Goal: Task Accomplishment & Management: Use online tool/utility

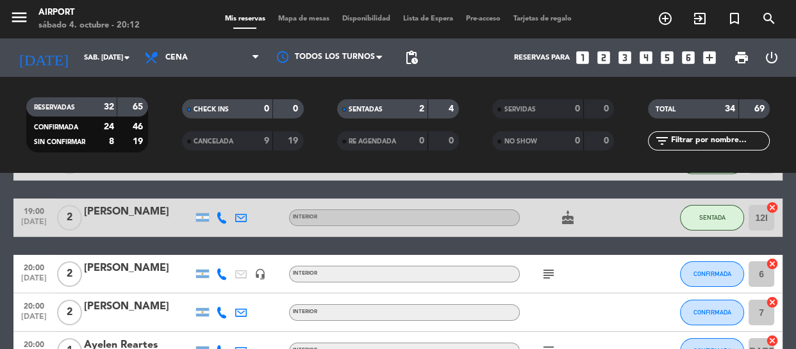
scroll to position [90, 0]
click at [692, 278] on button "CONFIRMADA" at bounding box center [712, 275] width 64 height 26
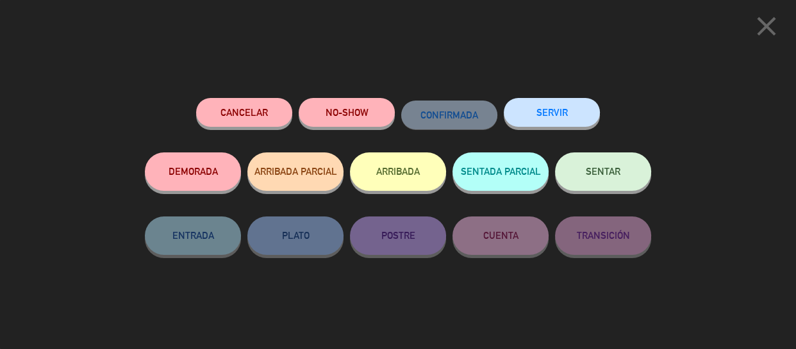
click at [619, 161] on button "SENTAR" at bounding box center [603, 172] width 96 height 38
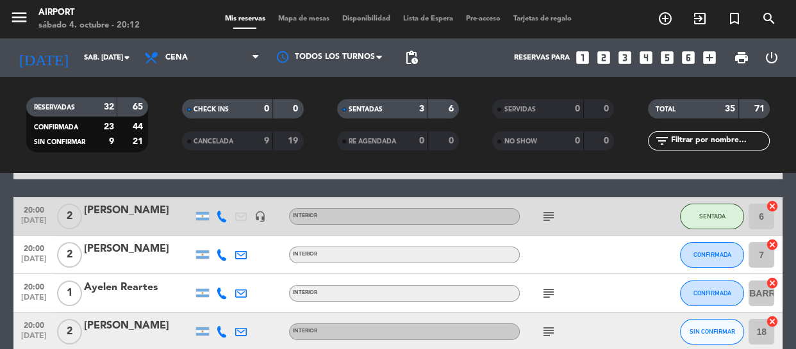
scroll to position [153, 0]
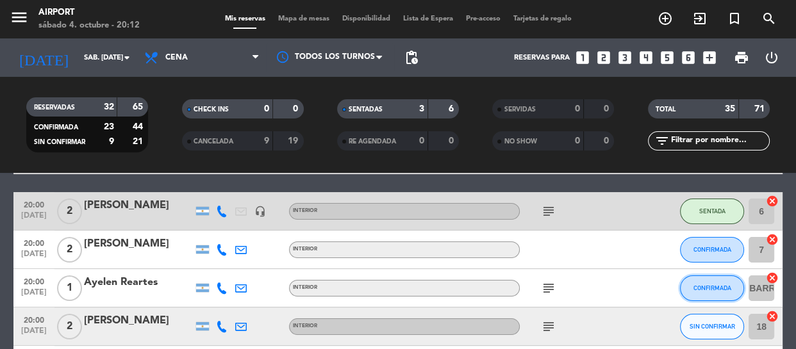
click at [712, 289] on span "CONFIRMADA" at bounding box center [713, 288] width 38 height 7
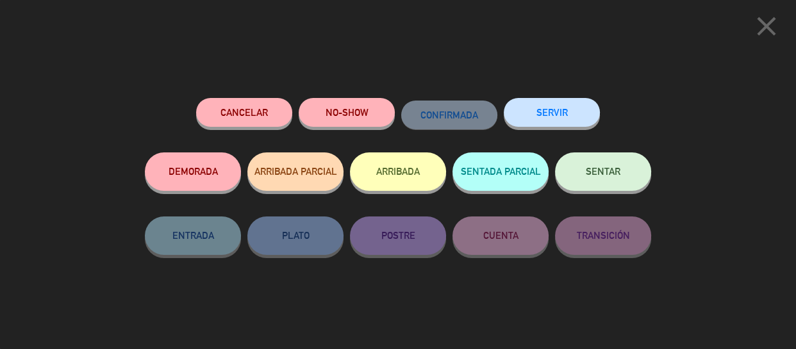
click at [620, 176] on span "SENTAR" at bounding box center [603, 171] width 35 height 11
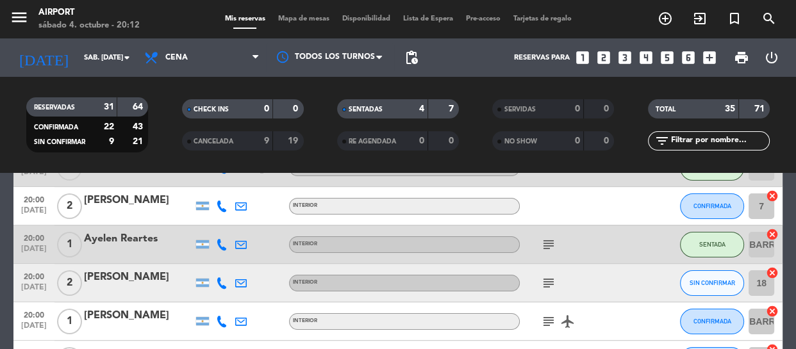
scroll to position [204, 0]
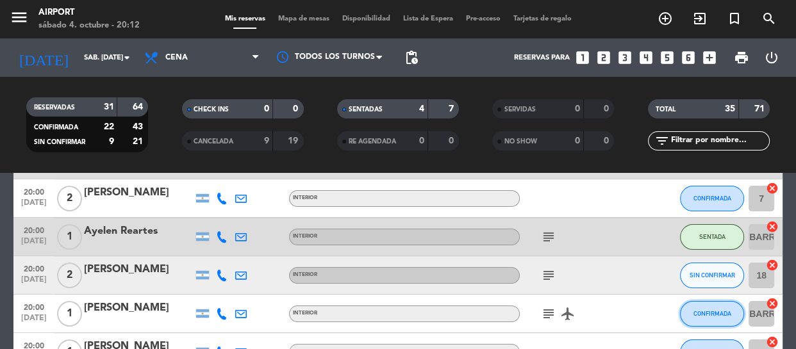
click at [711, 314] on span "CONFIRMADA" at bounding box center [713, 313] width 38 height 7
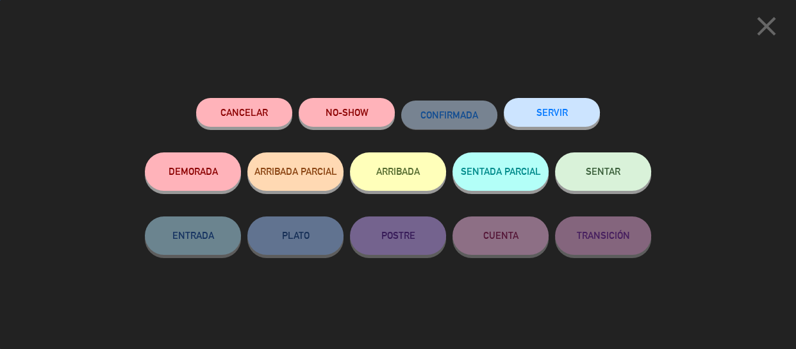
click at [596, 180] on button "SENTAR" at bounding box center [603, 172] width 96 height 38
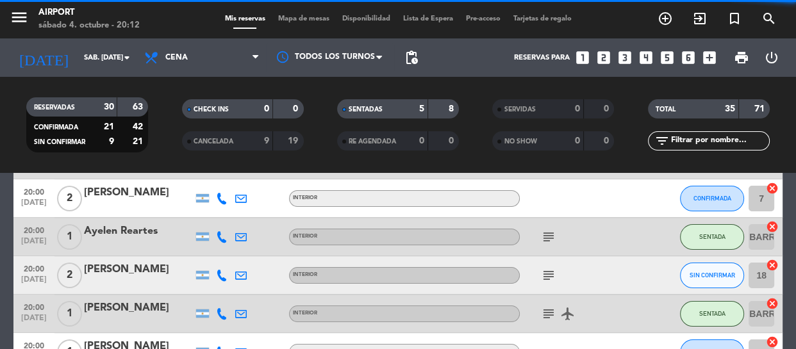
scroll to position [258, 0]
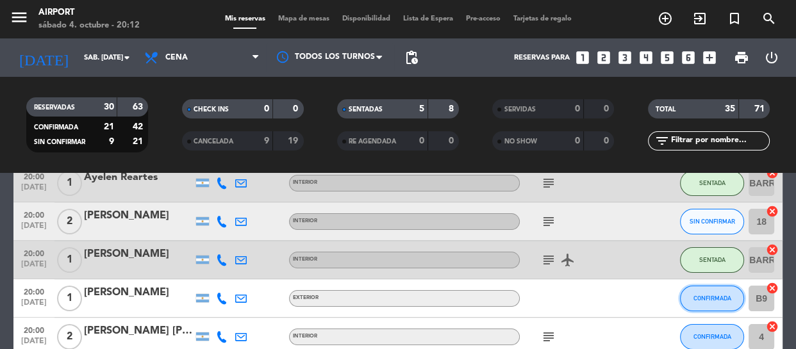
click at [702, 297] on span "CONFIRMADA" at bounding box center [713, 298] width 38 height 7
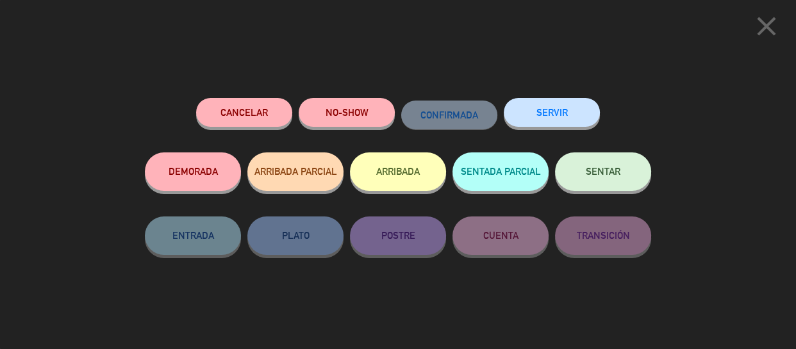
click at [634, 171] on button "SENTAR" at bounding box center [603, 172] width 96 height 38
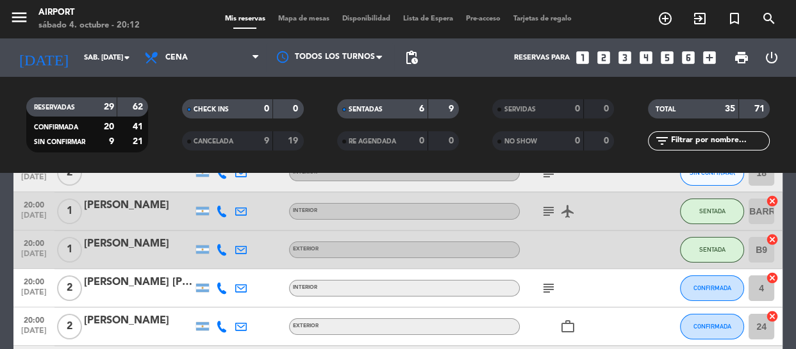
scroll to position [308, 0]
click at [699, 293] on button "CONFIRMADA" at bounding box center [712, 287] width 64 height 26
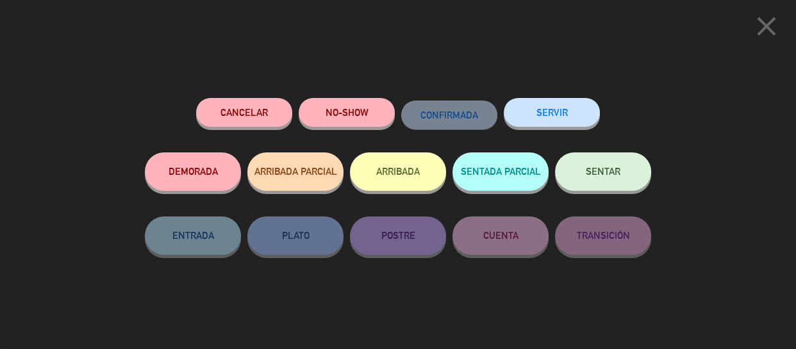
click at [588, 169] on span "SENTAR" at bounding box center [603, 171] width 35 height 11
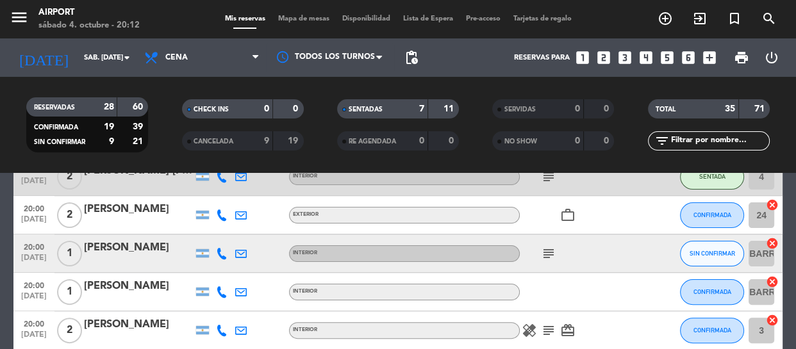
scroll to position [419, 0]
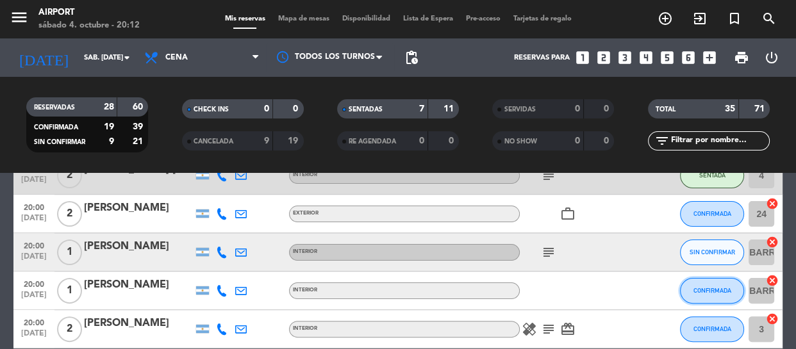
click at [693, 294] on button "CONFIRMADA" at bounding box center [712, 291] width 64 height 26
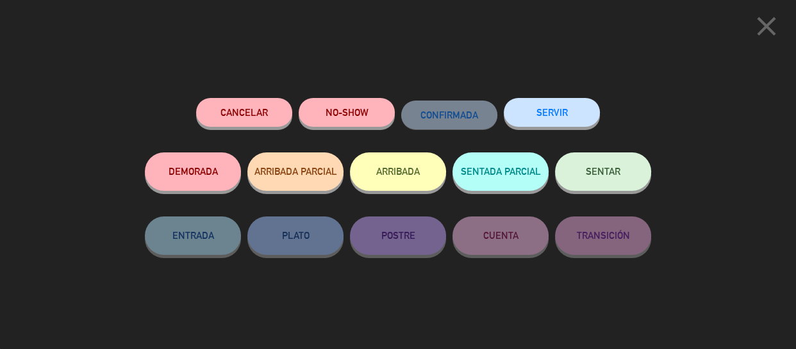
click at [615, 165] on button "SENTAR" at bounding box center [603, 172] width 96 height 38
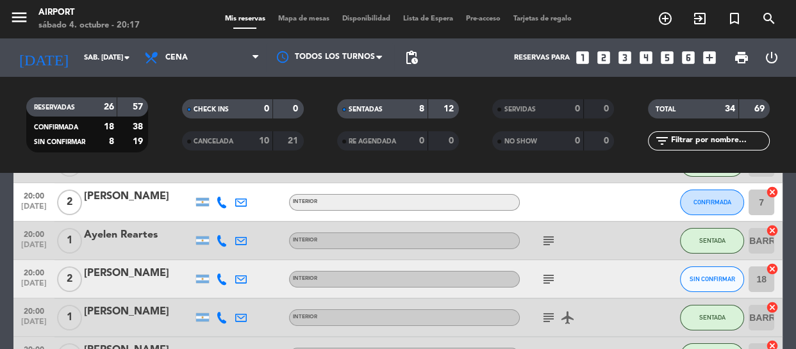
scroll to position [180, 0]
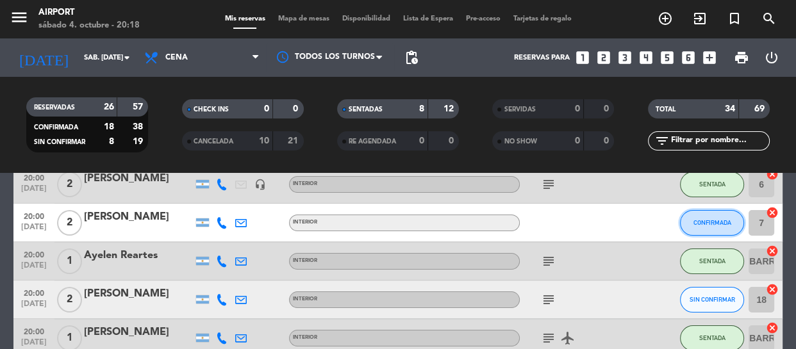
click at [695, 221] on span "CONFIRMADA" at bounding box center [713, 222] width 38 height 7
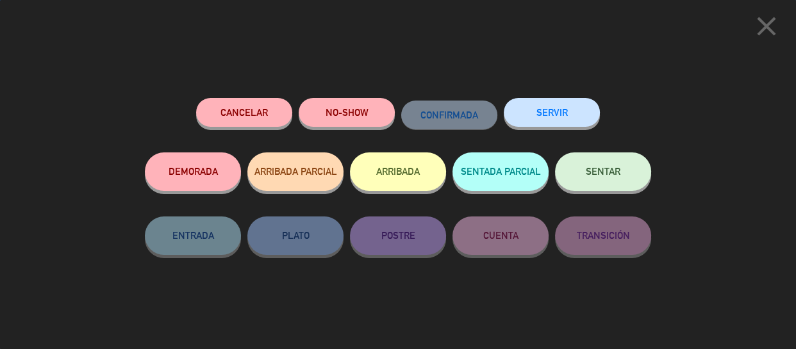
click at [609, 169] on span "SENTAR" at bounding box center [603, 171] width 35 height 11
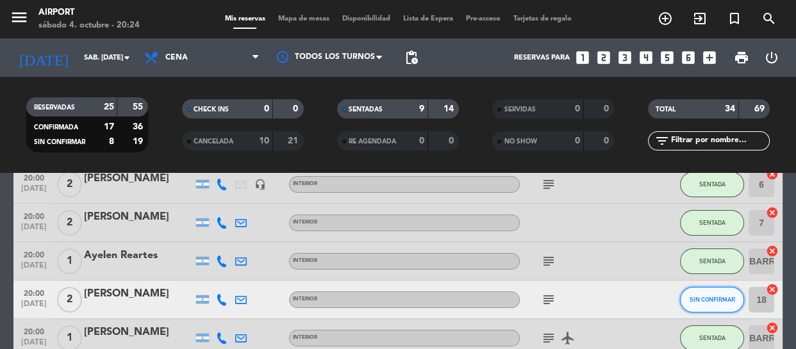
click at [707, 298] on span "SIN CONFIRMAR" at bounding box center [713, 299] width 46 height 7
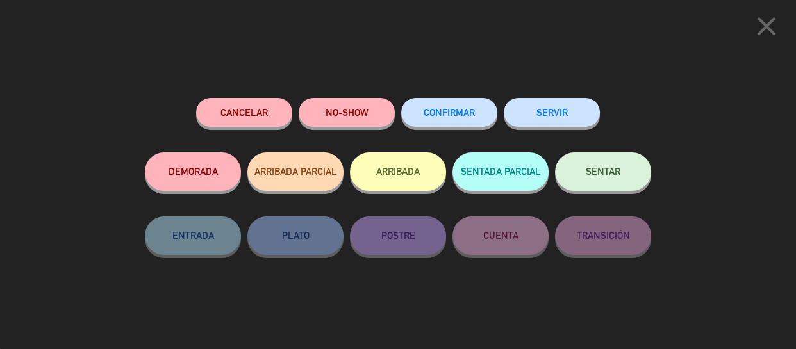
click at [611, 177] on button "SENTAR" at bounding box center [603, 172] width 96 height 38
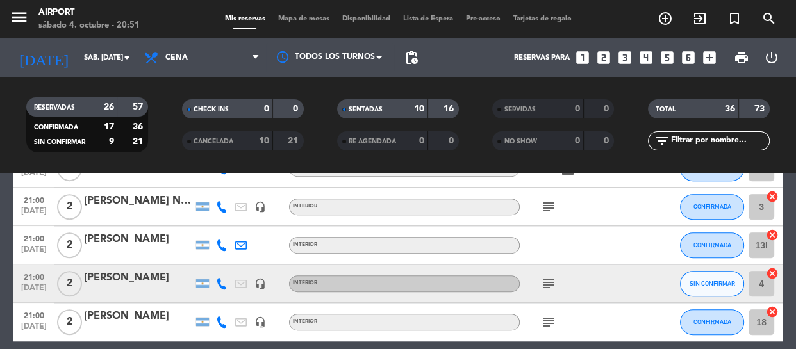
scroll to position [644, 0]
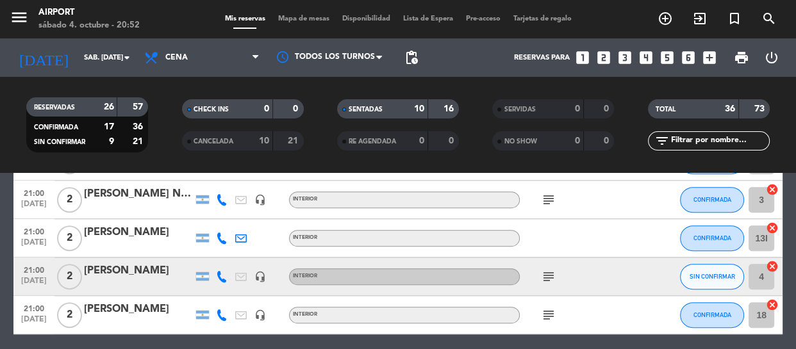
click at [550, 310] on icon "subject" at bounding box center [548, 315] width 15 height 15
click at [716, 321] on button "CONFIRMADA" at bounding box center [712, 316] width 64 height 26
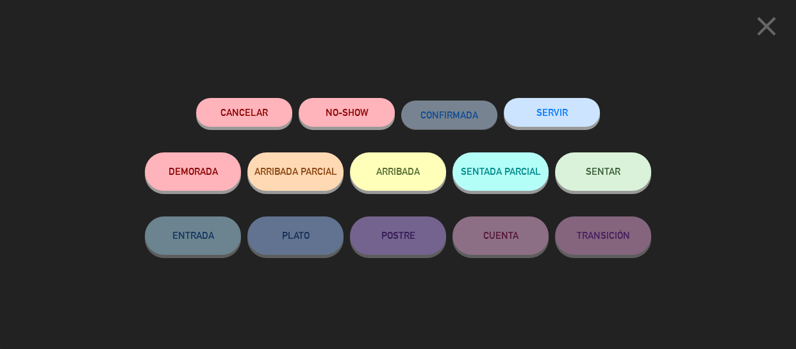
click at [608, 179] on button "SENTAR" at bounding box center [603, 172] width 96 height 38
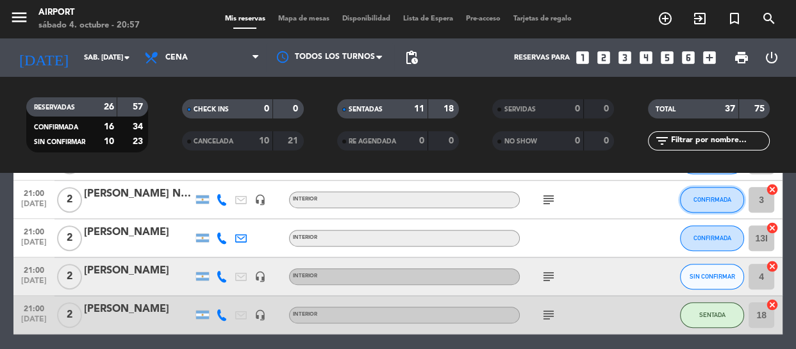
click at [725, 196] on span "CONFIRMADA" at bounding box center [713, 199] width 38 height 7
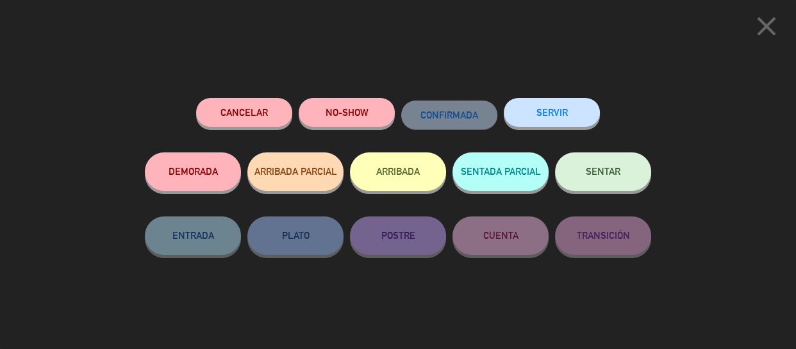
click at [623, 169] on button "SENTAR" at bounding box center [603, 172] width 96 height 38
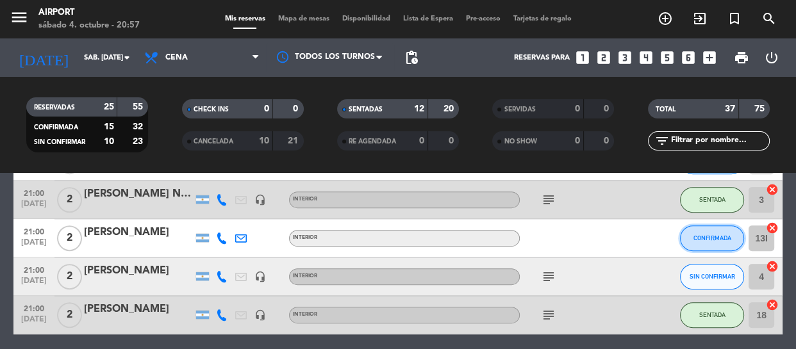
click at [737, 241] on button "CONFIRMADA" at bounding box center [712, 239] width 64 height 26
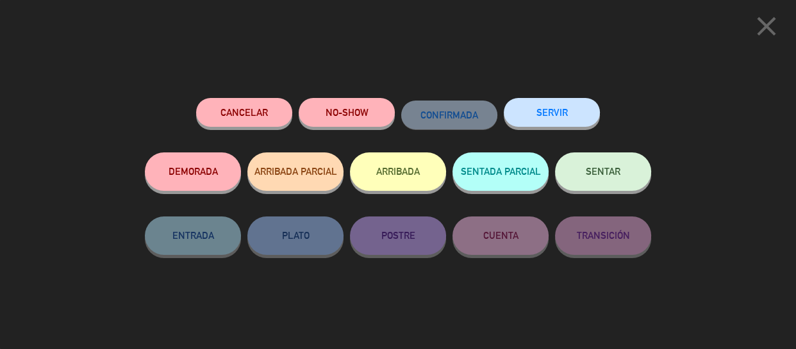
click at [635, 180] on button "SENTAR" at bounding box center [603, 172] width 96 height 38
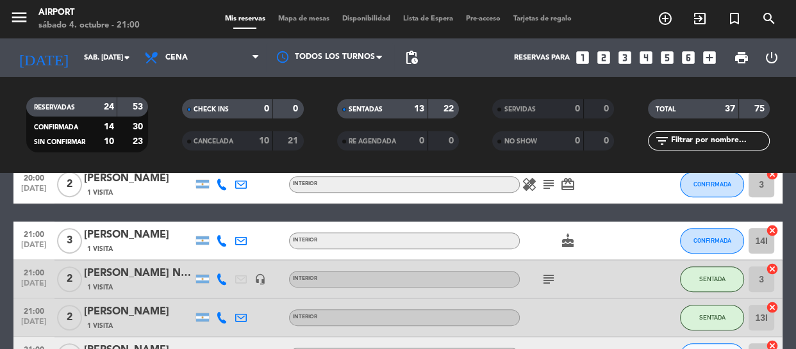
scroll to position [559, 0]
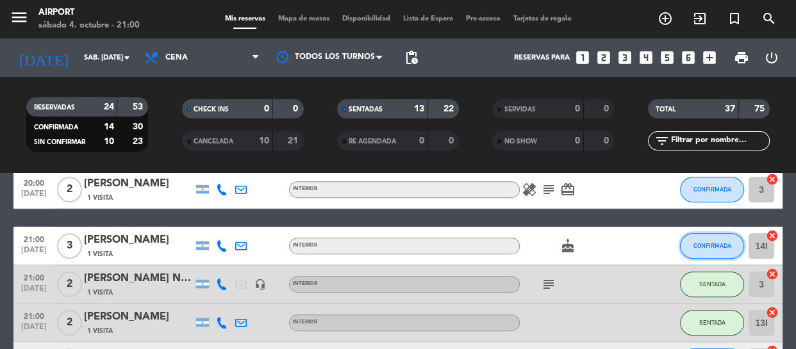
click at [705, 245] on span "CONFIRMADA" at bounding box center [713, 245] width 38 height 7
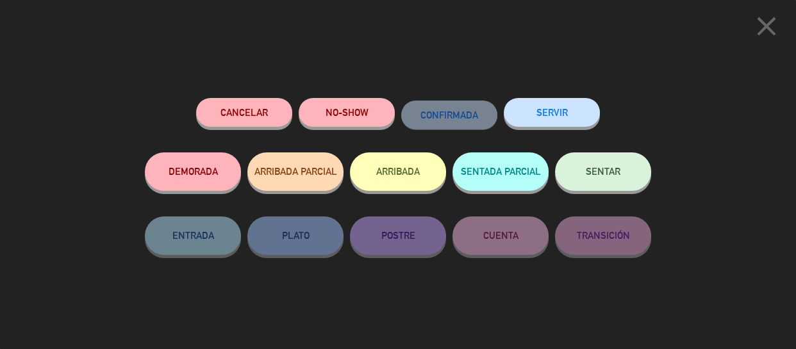
click at [602, 167] on button "SENTAR" at bounding box center [603, 172] width 96 height 38
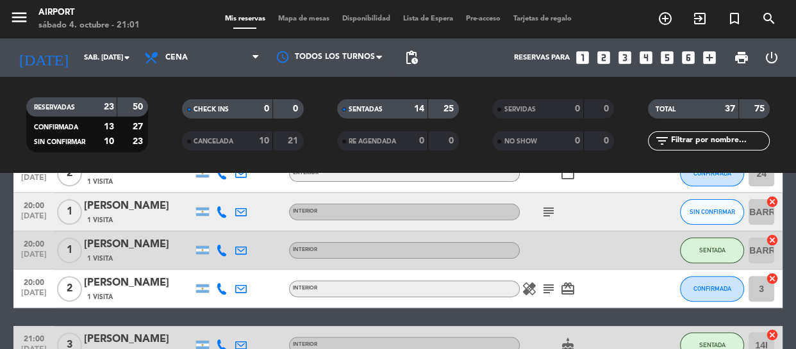
scroll to position [456, 0]
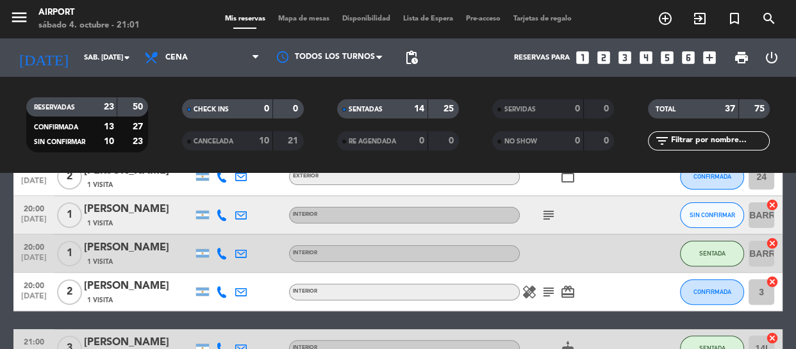
click at [540, 299] on div "healing subject card_giftcard" at bounding box center [577, 292] width 115 height 38
click at [546, 292] on icon "subject" at bounding box center [548, 292] width 15 height 15
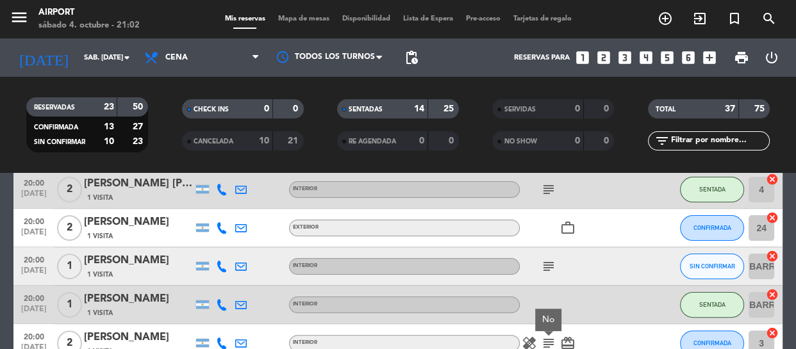
scroll to position [387, 0]
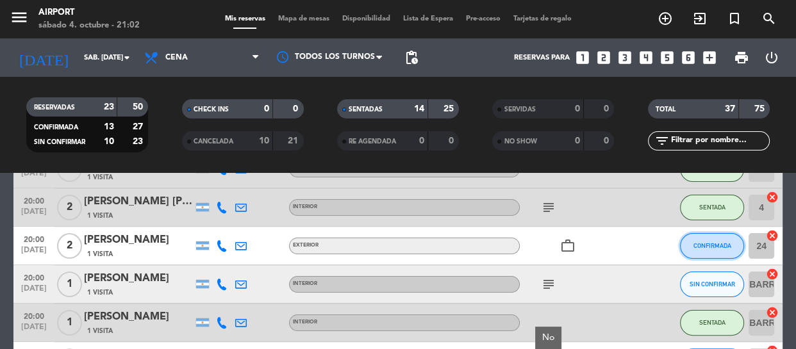
click at [710, 246] on span "CONFIRMADA" at bounding box center [713, 245] width 38 height 7
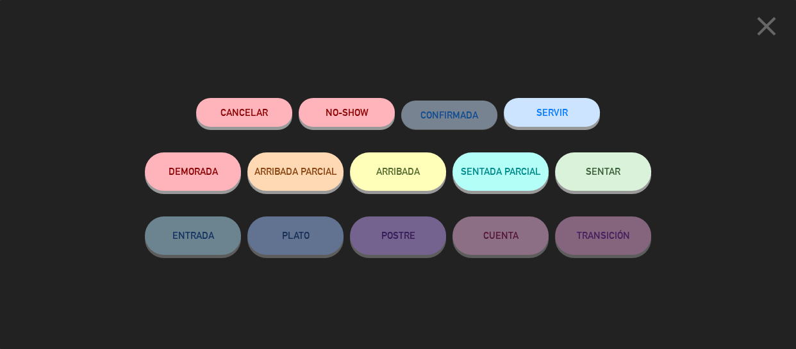
click at [604, 171] on span "SENTAR" at bounding box center [603, 171] width 35 height 11
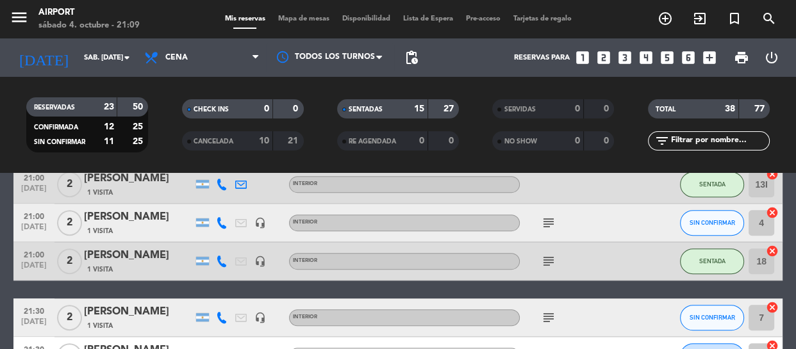
scroll to position [699, 0]
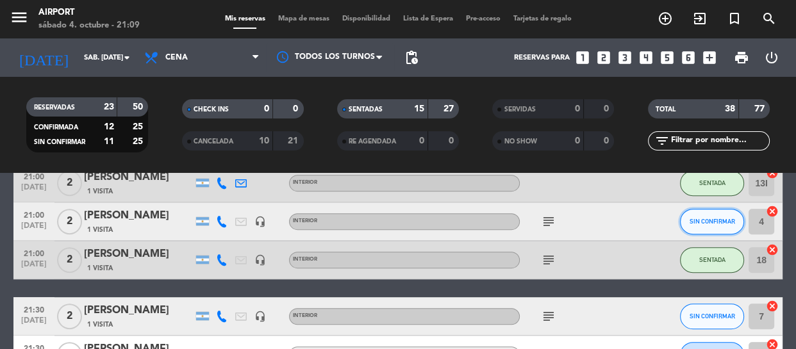
click at [719, 213] on button "SIN CONFIRMAR" at bounding box center [712, 222] width 64 height 26
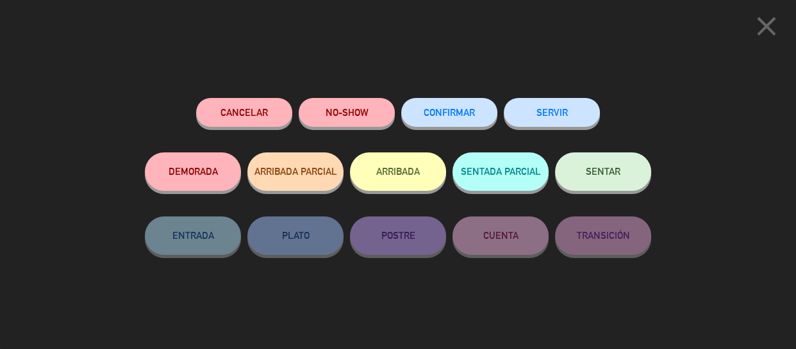
click at [598, 166] on button "SENTAR" at bounding box center [603, 172] width 96 height 38
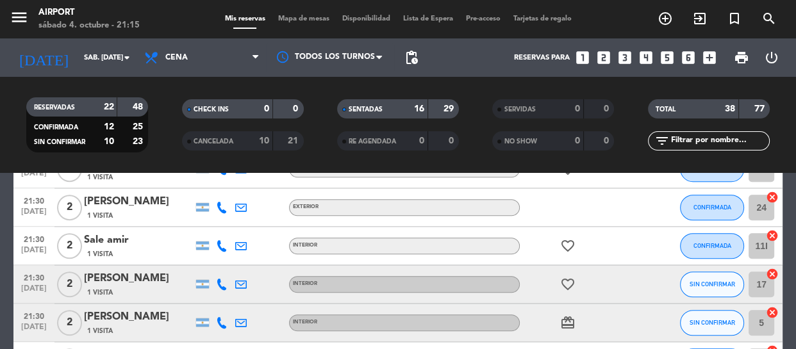
scroll to position [1001, 0]
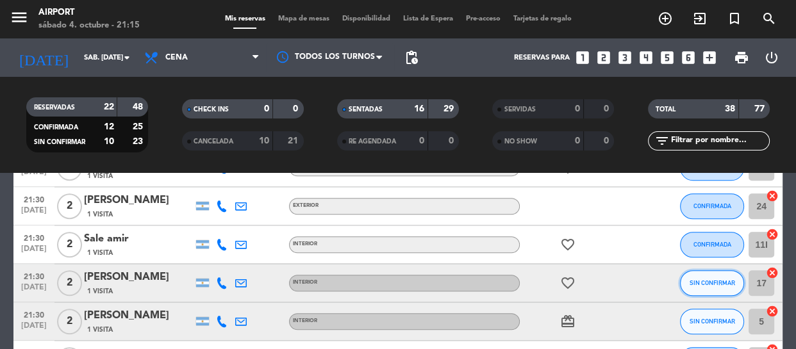
click at [718, 290] on button "SIN CONFIRMAR" at bounding box center [712, 284] width 64 height 26
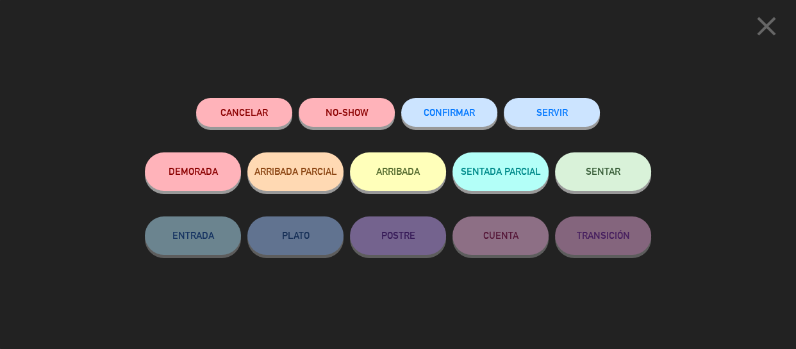
click at [594, 172] on span "SENTAR" at bounding box center [603, 171] width 35 height 11
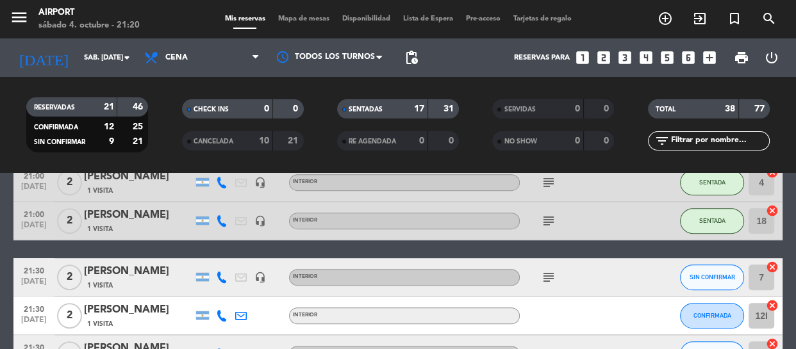
scroll to position [741, 0]
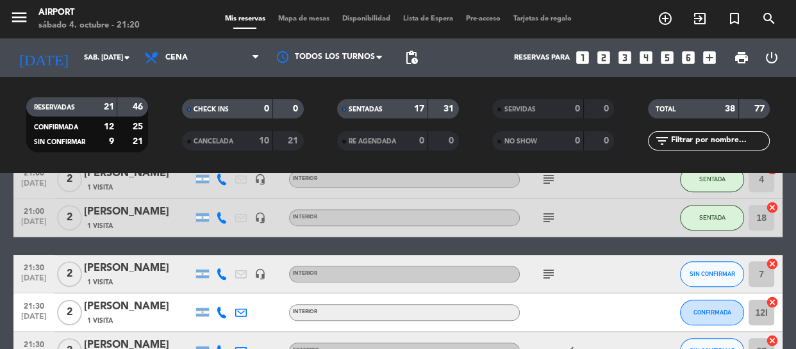
click at [548, 270] on icon "subject" at bounding box center [548, 274] width 15 height 15
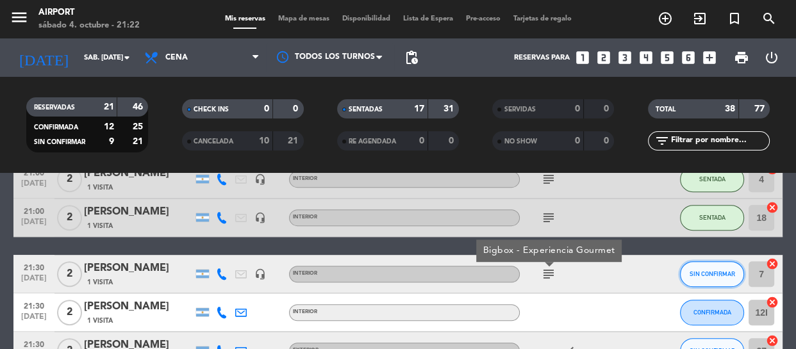
click at [701, 271] on span "SIN CONFIRMAR" at bounding box center [713, 274] width 46 height 7
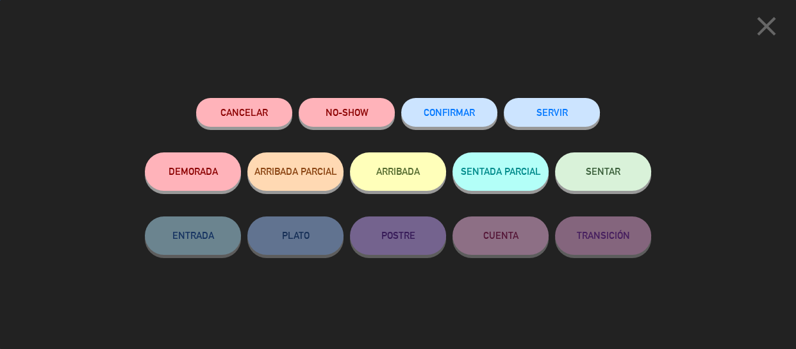
click at [580, 166] on button "SENTAR" at bounding box center [603, 172] width 96 height 38
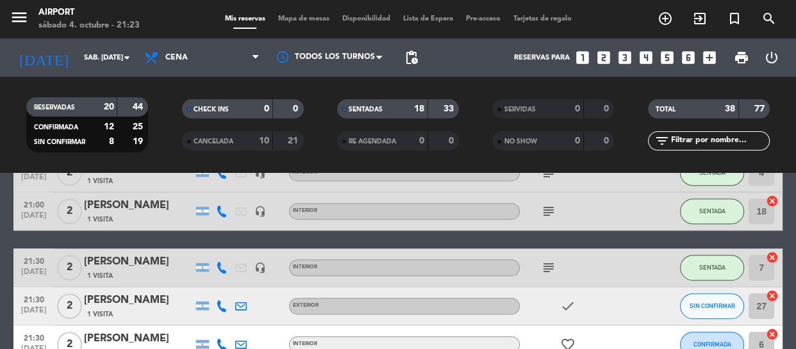
scroll to position [749, 0]
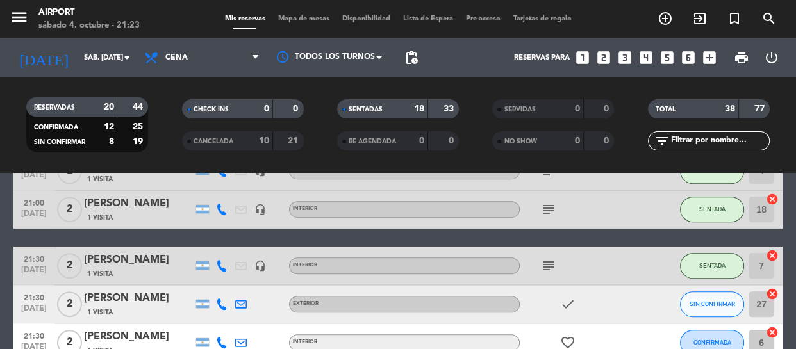
click at [551, 259] on icon "subject" at bounding box center [548, 265] width 15 height 15
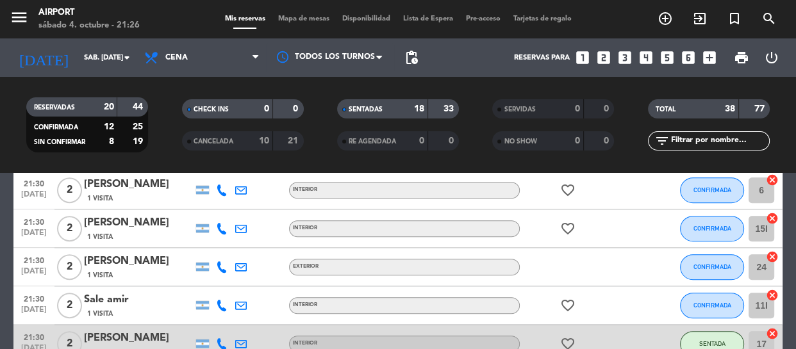
scroll to position [905, 0]
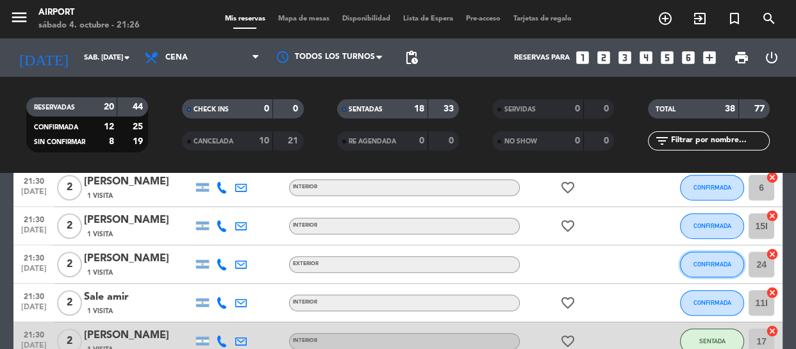
click at [710, 259] on button "CONFIRMADA" at bounding box center [712, 265] width 64 height 26
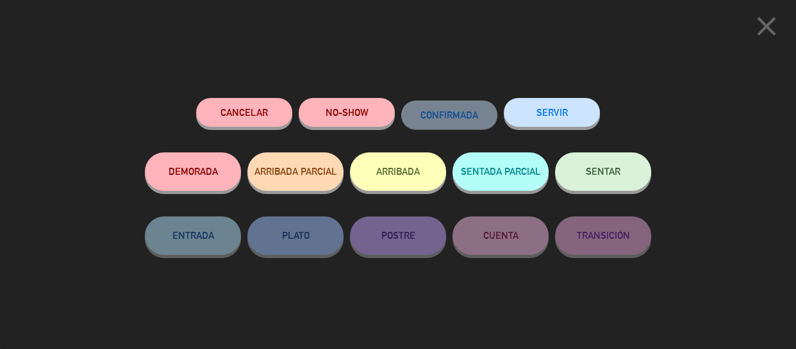
click at [760, 28] on icon "close" at bounding box center [767, 26] width 32 height 32
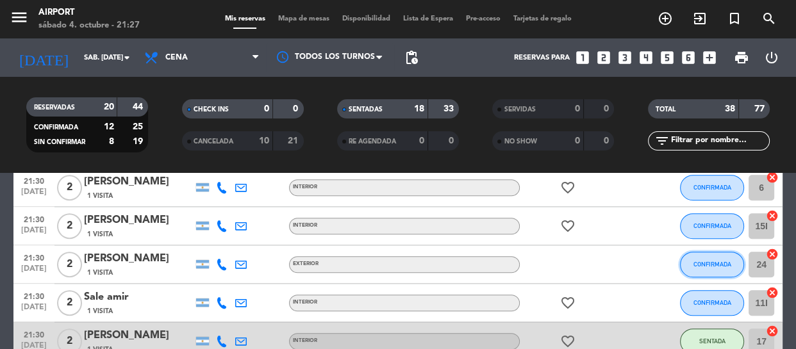
click at [703, 265] on span "CONFIRMADA" at bounding box center [713, 264] width 38 height 7
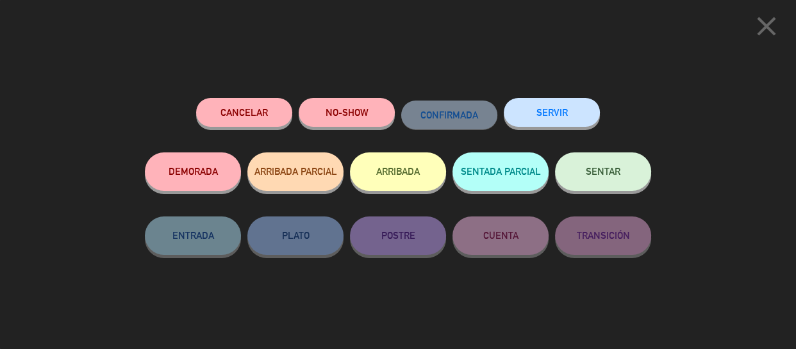
click at [596, 172] on span "SENTAR" at bounding box center [603, 171] width 35 height 11
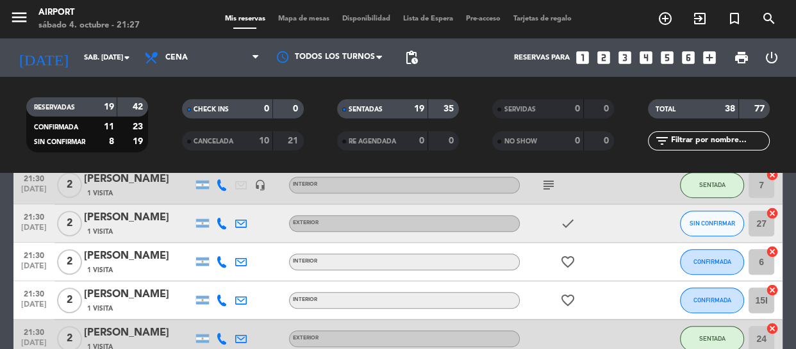
scroll to position [830, 0]
click at [716, 253] on button "CONFIRMADA" at bounding box center [712, 263] width 64 height 26
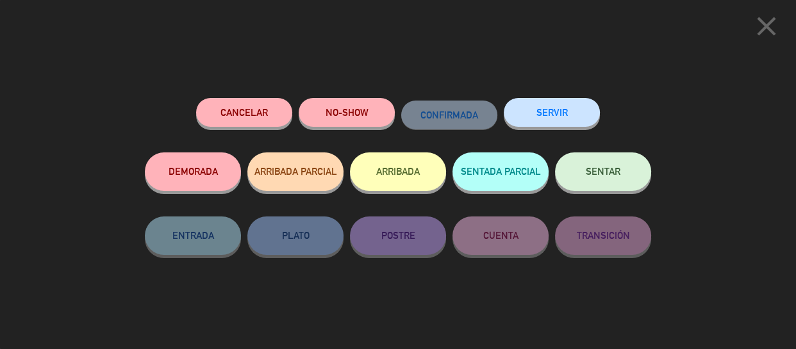
click at [605, 169] on span "SENTAR" at bounding box center [603, 171] width 35 height 11
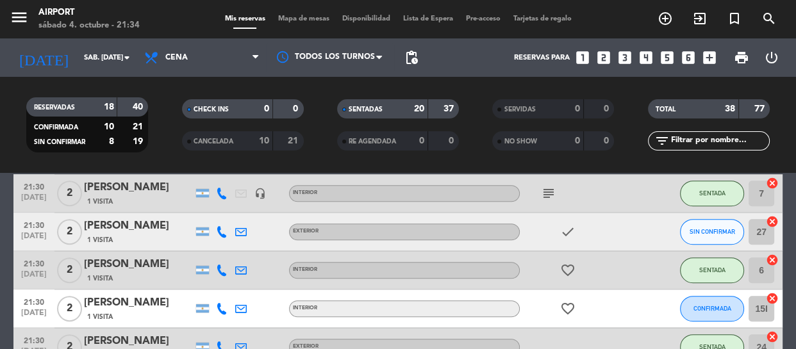
scroll to position [821, 0]
click at [711, 226] on button "SIN CONFIRMAR" at bounding box center [712, 233] width 64 height 26
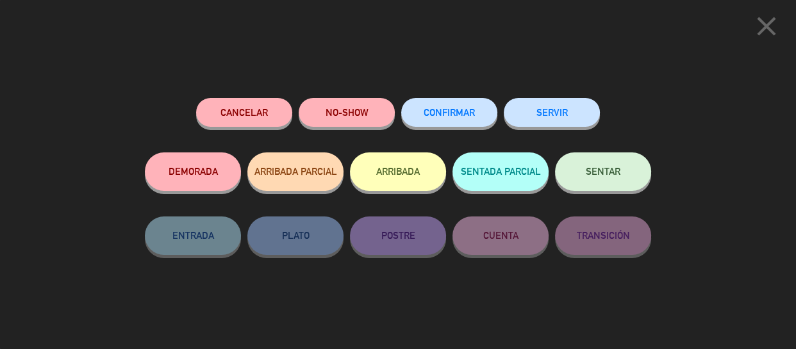
click at [609, 166] on button "SENTAR" at bounding box center [603, 172] width 96 height 38
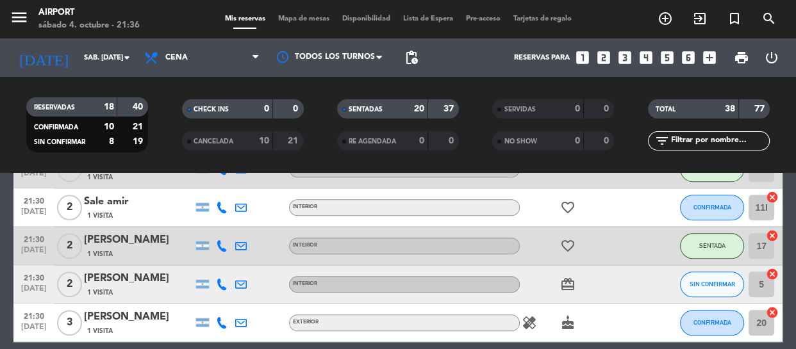
scroll to position [992, 0]
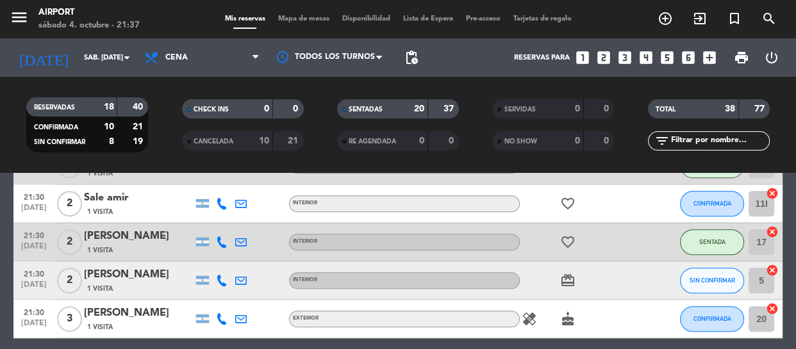
scroll to position [1004, 0]
click at [701, 287] on button "SIN CONFIRMAR" at bounding box center [712, 281] width 64 height 26
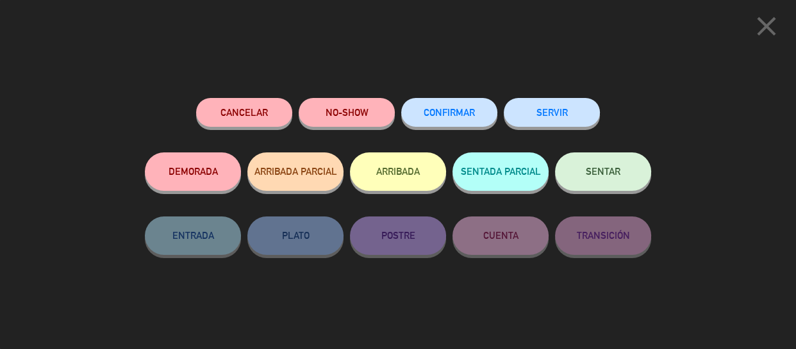
click at [592, 174] on span "SENTAR" at bounding box center [603, 171] width 35 height 11
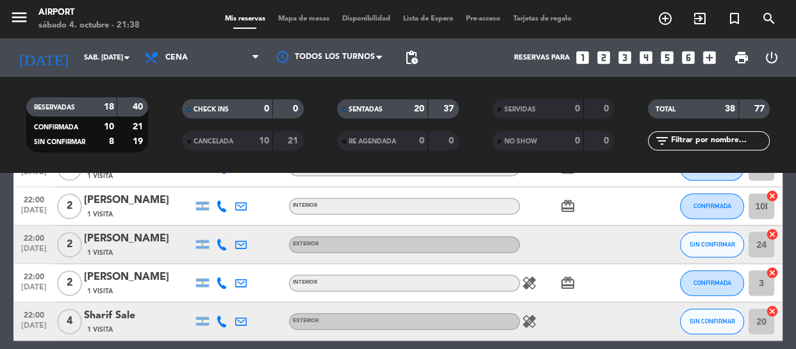
scroll to position [1211, 0]
click at [701, 316] on button "SIN CONFIRMAR" at bounding box center [712, 323] width 64 height 26
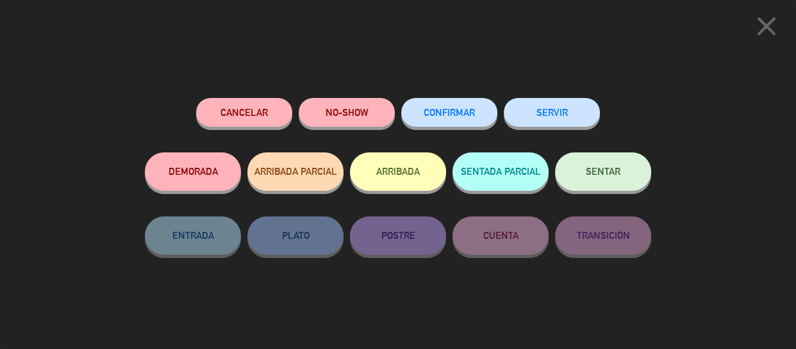
click at [592, 171] on span "SENTAR" at bounding box center [603, 171] width 35 height 11
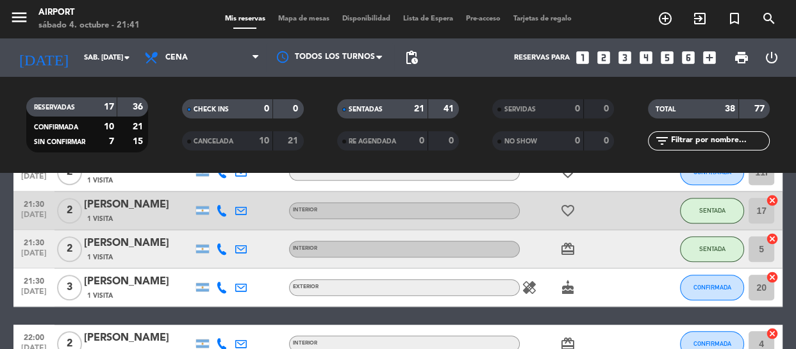
scroll to position [1036, 0]
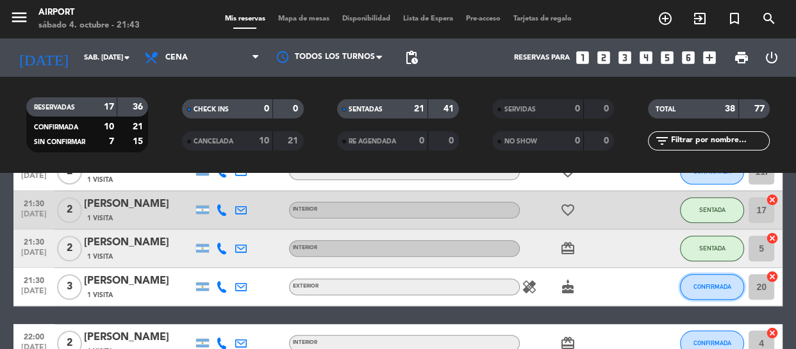
click at [694, 278] on button "CONFIRMADA" at bounding box center [712, 287] width 64 height 26
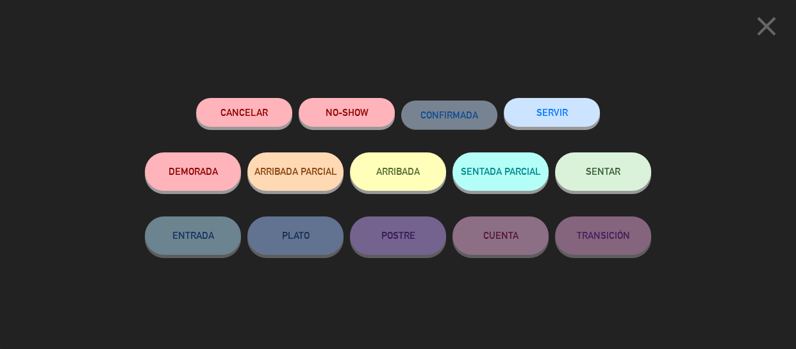
click at [601, 179] on button "SENTAR" at bounding box center [603, 172] width 96 height 38
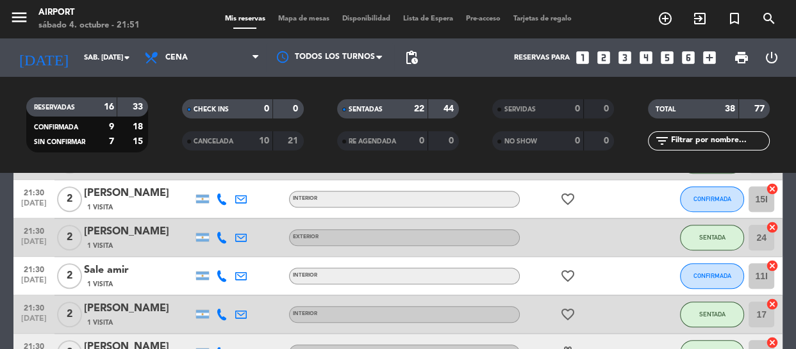
scroll to position [919, 0]
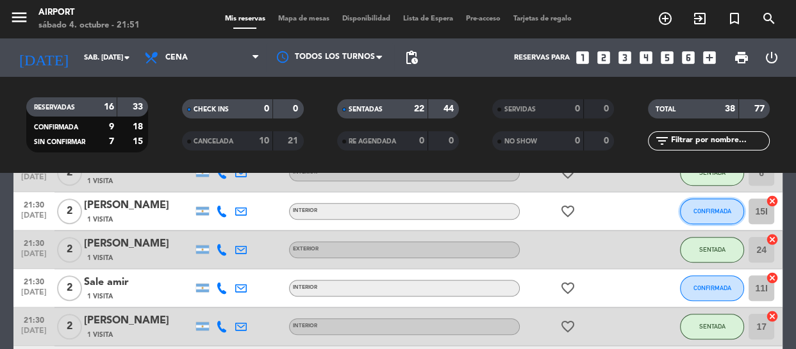
click at [713, 204] on button "CONFIRMADA" at bounding box center [712, 212] width 64 height 26
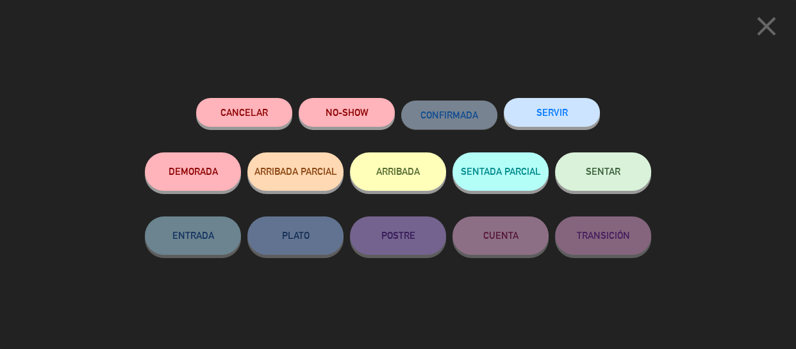
click at [605, 163] on button "SENTAR" at bounding box center [603, 172] width 96 height 38
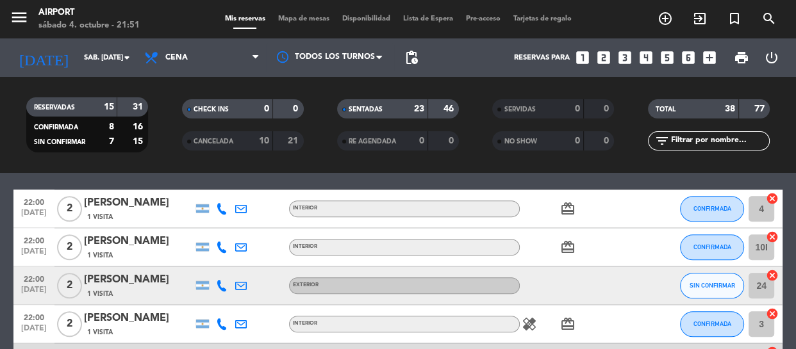
scroll to position [1171, 0]
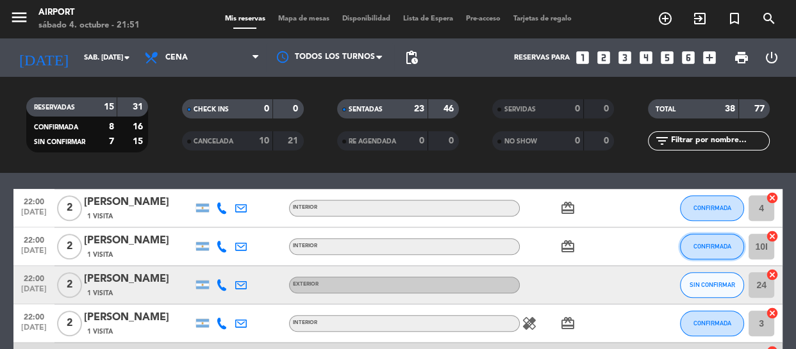
click at [699, 250] on button "CONFIRMADA" at bounding box center [712, 247] width 64 height 26
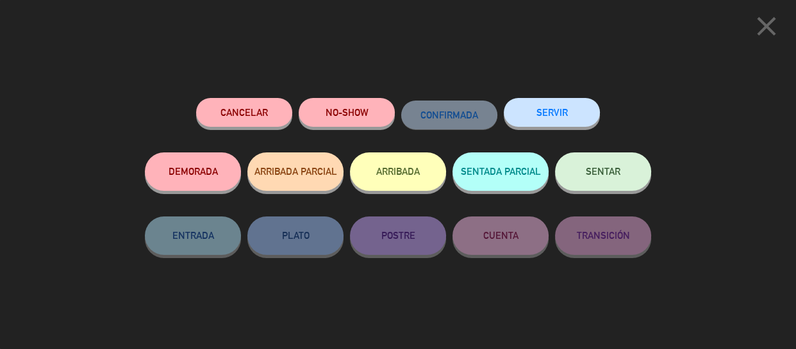
scroll to position [1552, 0]
click at [611, 185] on button "SENTAR" at bounding box center [603, 172] width 96 height 38
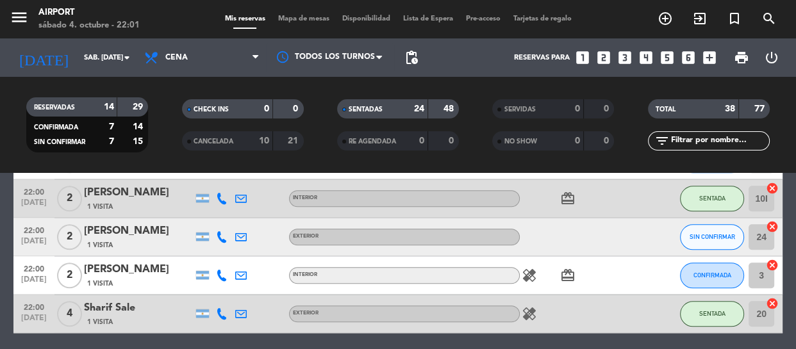
scroll to position [1230, 0]
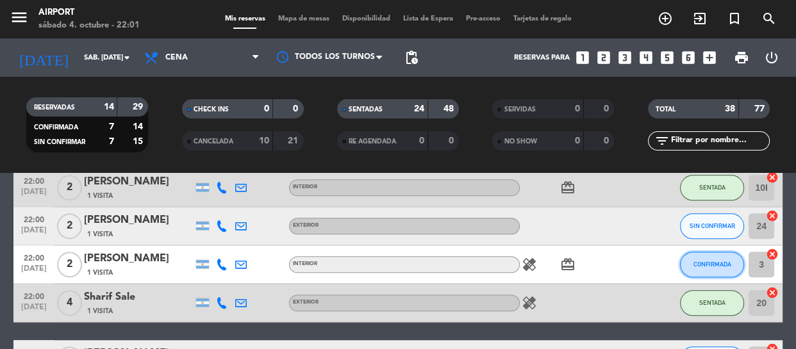
click at [713, 262] on span "CONFIRMADA" at bounding box center [713, 264] width 38 height 7
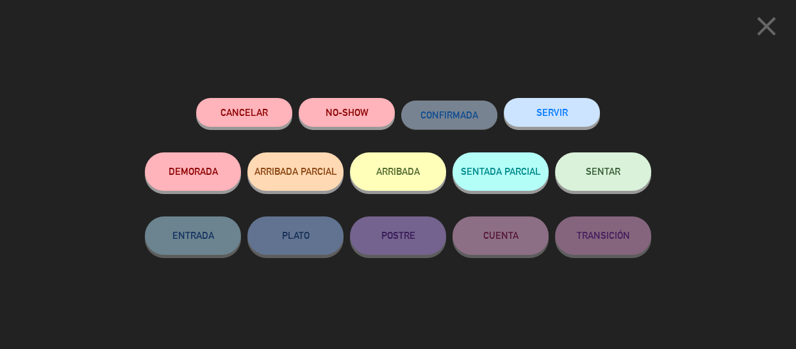
click at [596, 167] on button "SENTAR" at bounding box center [603, 172] width 96 height 38
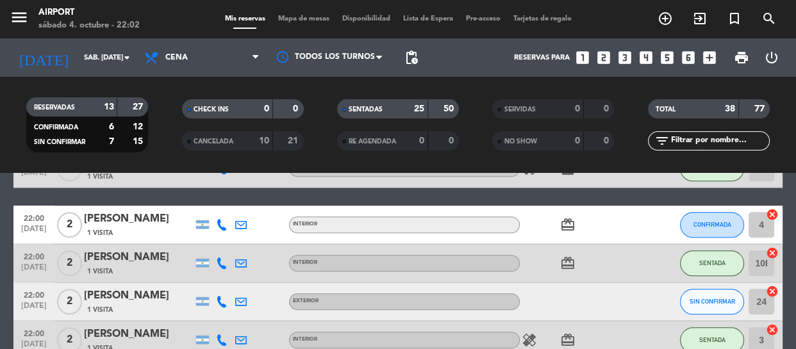
scroll to position [1156, 0]
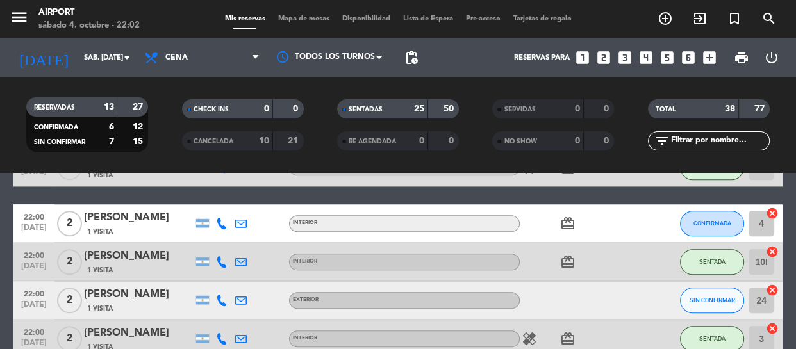
click at [569, 260] on icon "card_giftcard" at bounding box center [567, 262] width 15 height 15
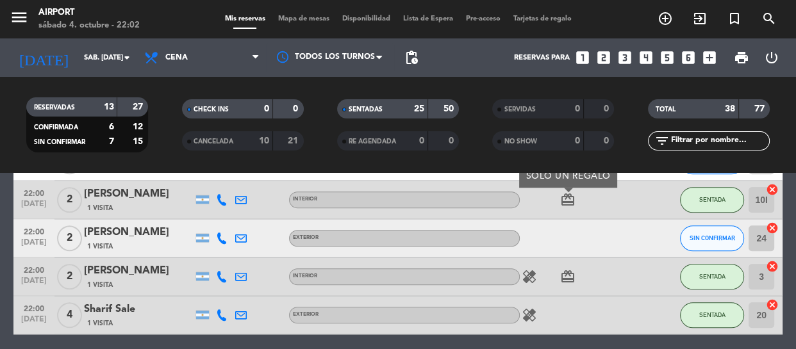
scroll to position [1218, 0]
click at [553, 246] on div at bounding box center [577, 238] width 115 height 38
click at [724, 245] on button "SIN CONFIRMAR" at bounding box center [712, 239] width 64 height 26
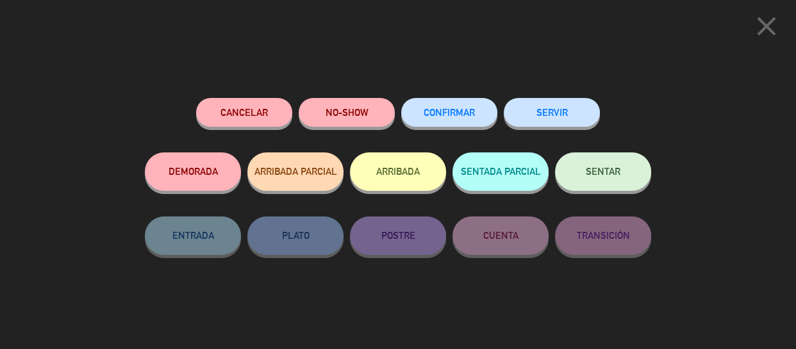
click at [608, 165] on button "SENTAR" at bounding box center [603, 172] width 96 height 38
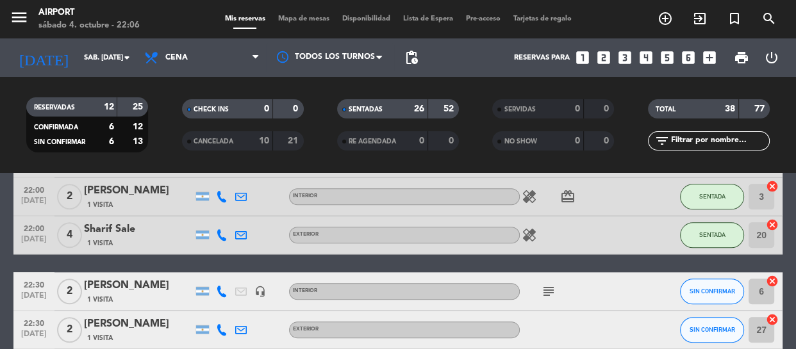
scroll to position [1300, 0]
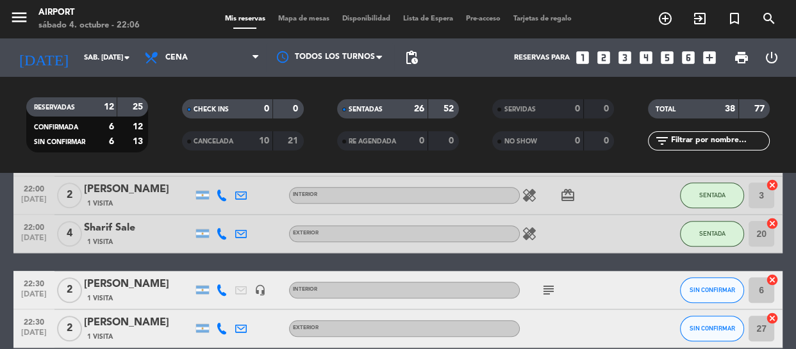
drag, startPoint x: 619, startPoint y: 260, endPoint x: 623, endPoint y: 212, distance: 48.2
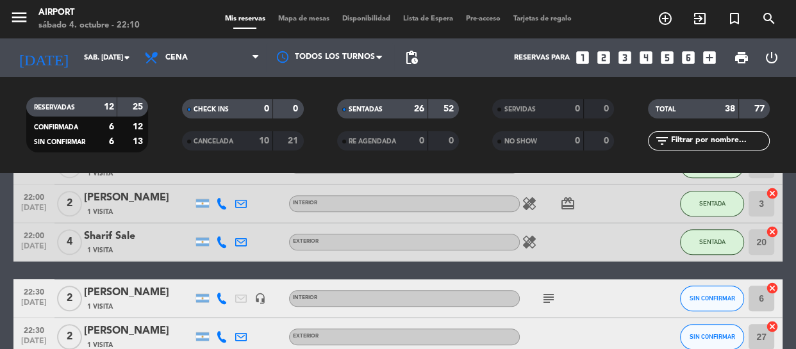
scroll to position [1291, 0]
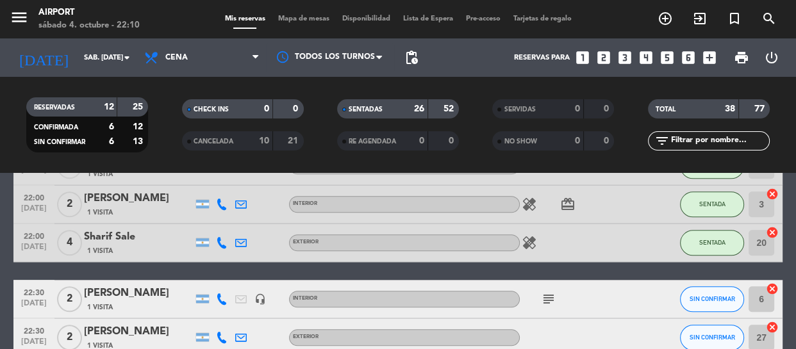
click at [572, 224] on div "healing" at bounding box center [577, 243] width 115 height 38
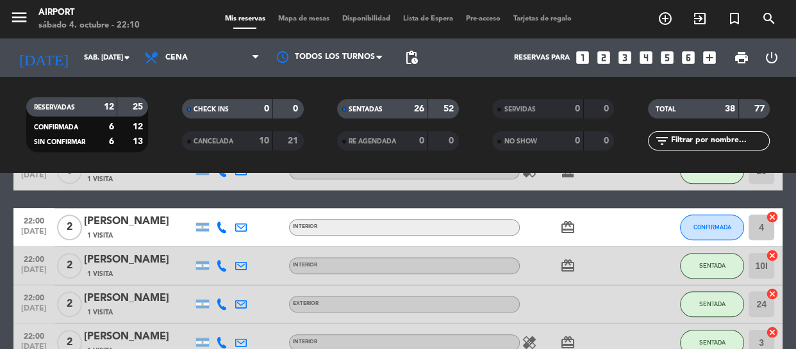
scroll to position [1124, 0]
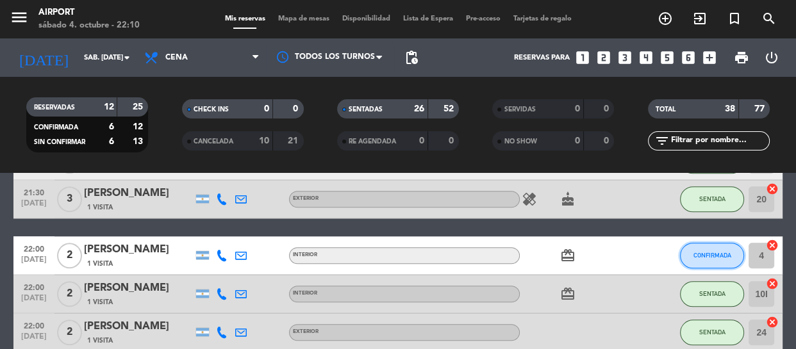
click at [712, 262] on button "CONFIRMADA" at bounding box center [712, 256] width 64 height 26
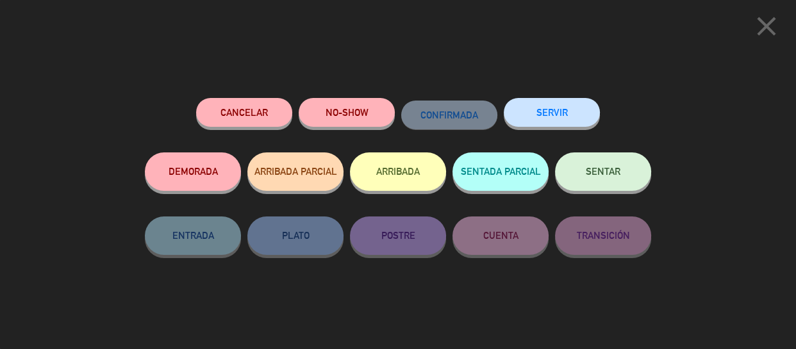
click at [608, 172] on span "SENTAR" at bounding box center [603, 171] width 35 height 11
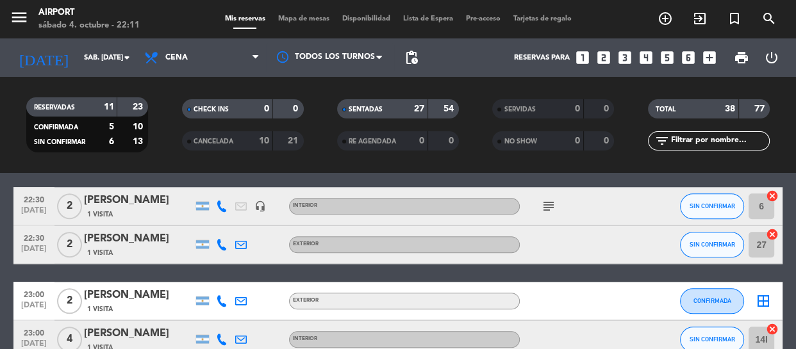
scroll to position [1384, 0]
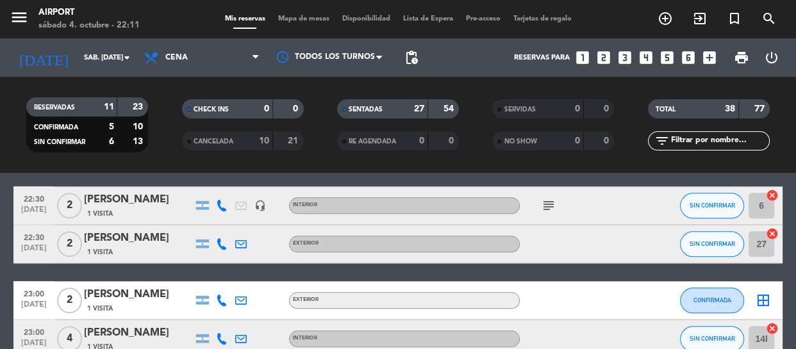
click at [546, 206] on icon "subject" at bounding box center [548, 205] width 15 height 15
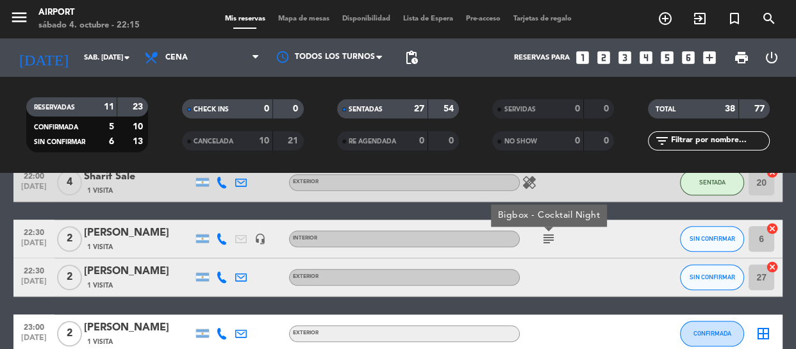
scroll to position [1349, 0]
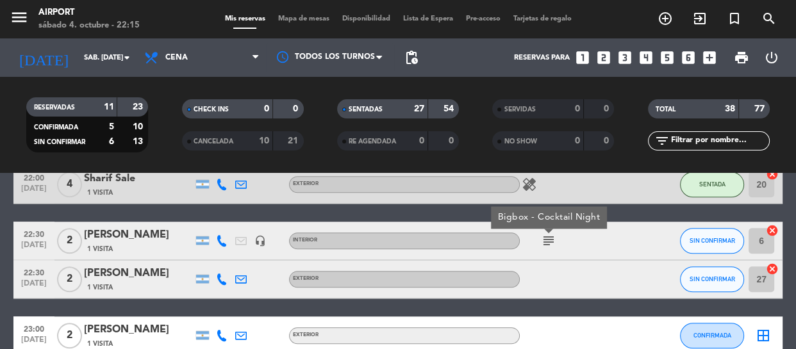
click at [555, 233] on icon "subject" at bounding box center [548, 240] width 15 height 15
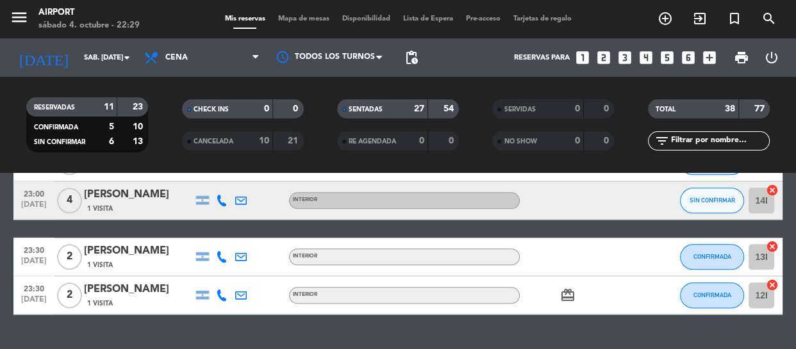
scroll to position [1526, 0]
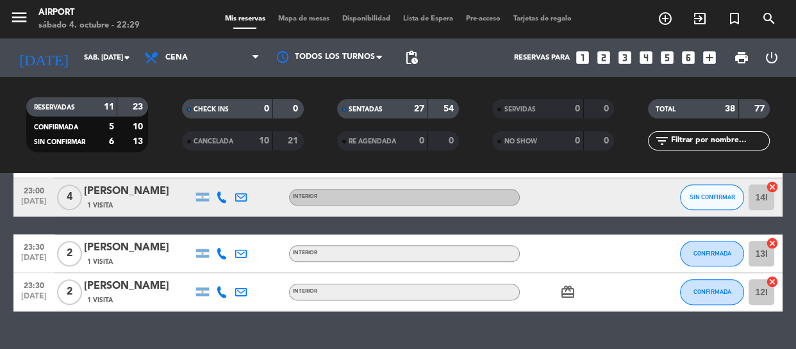
click at [219, 251] on icon at bounding box center [222, 254] width 12 height 12
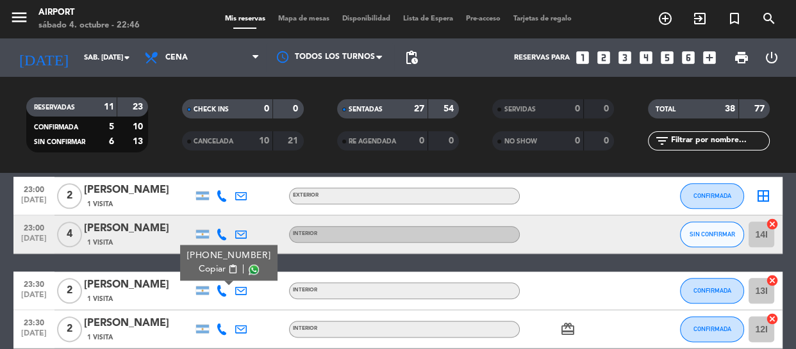
scroll to position [1491, 0]
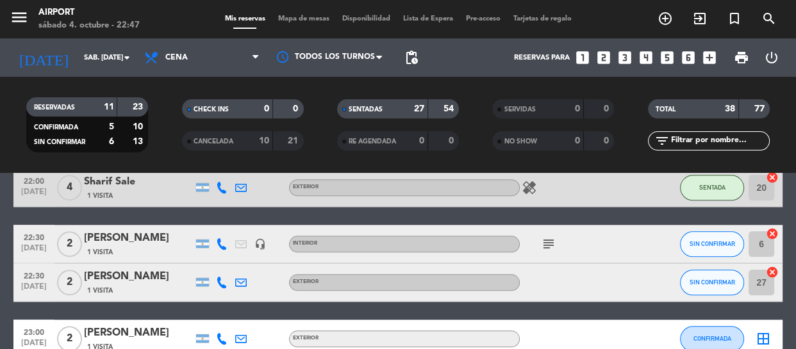
scroll to position [1344, 0]
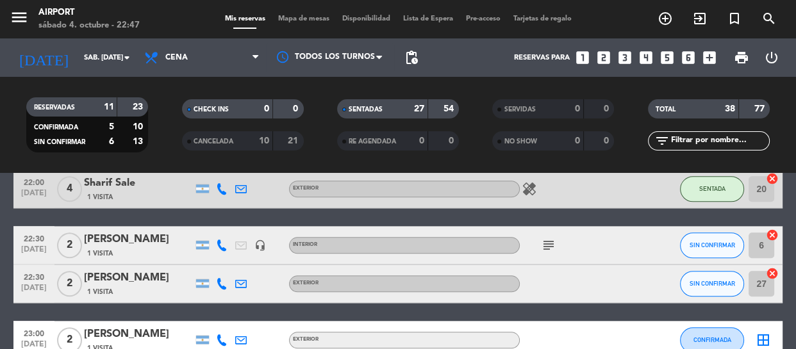
click at [553, 242] on icon "subject" at bounding box center [548, 245] width 15 height 15
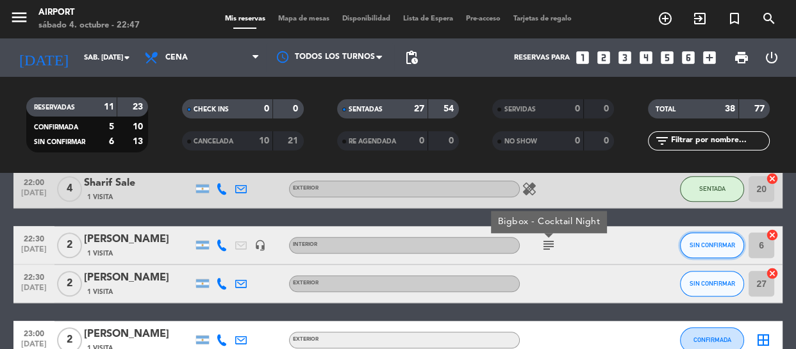
click at [704, 244] on span "SIN CONFIRMAR" at bounding box center [713, 245] width 46 height 7
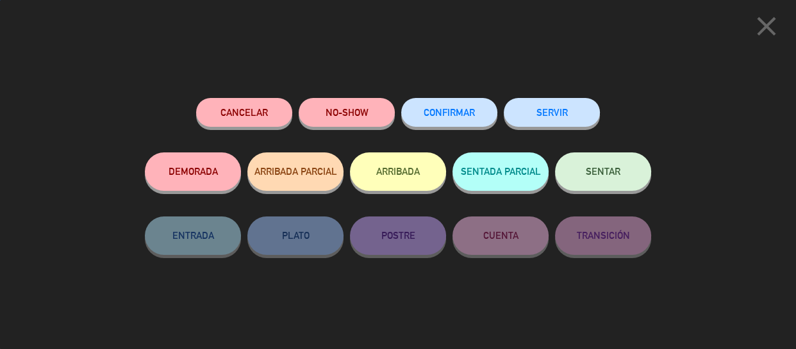
click at [633, 173] on button "SENTAR" at bounding box center [603, 172] width 96 height 38
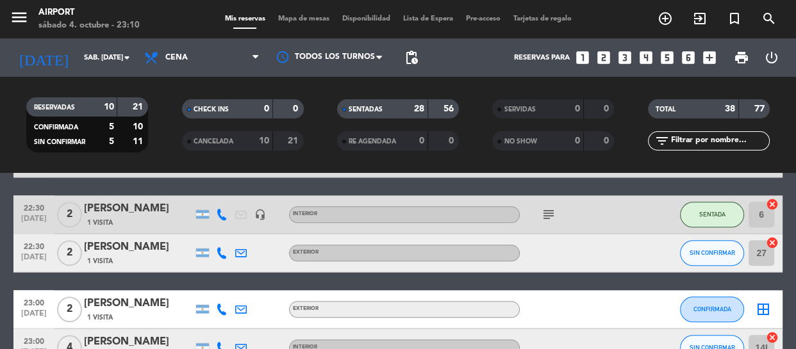
scroll to position [1434, 0]
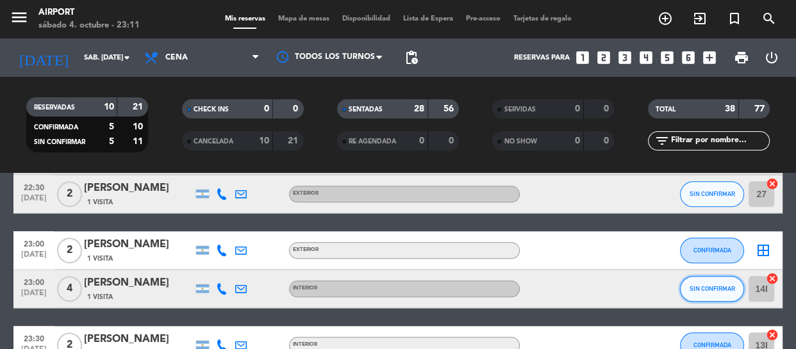
click at [717, 292] on span "SIN CONFIRMAR" at bounding box center [713, 288] width 46 height 7
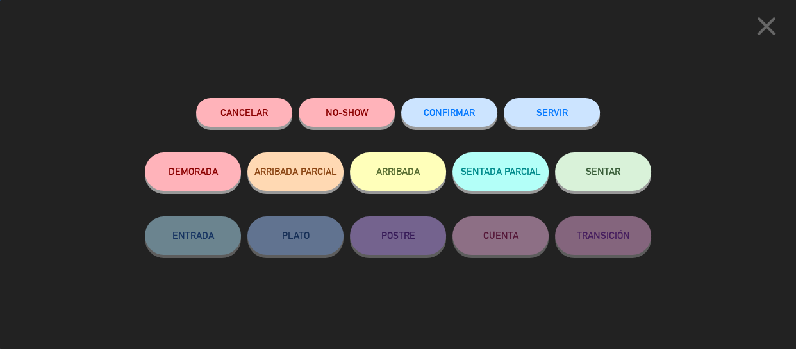
click at [612, 158] on button "SENTAR" at bounding box center [603, 172] width 96 height 38
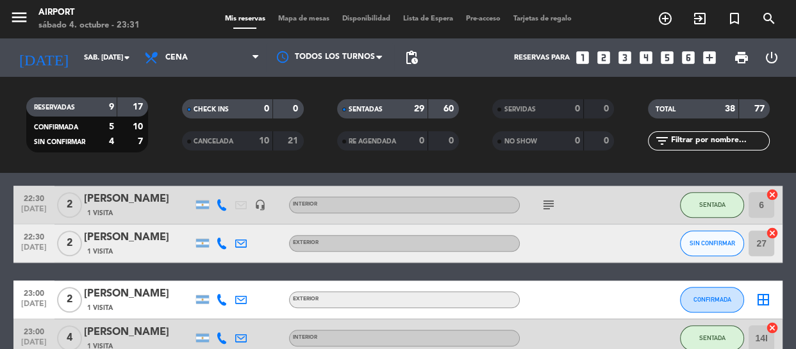
scroll to position [1384, 0]
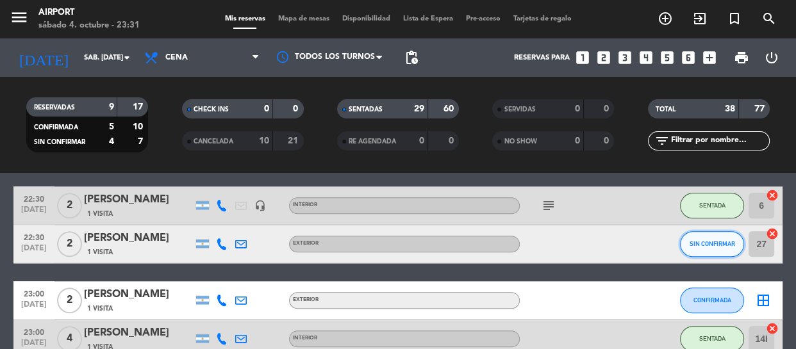
click at [699, 242] on span "SIN CONFIRMAR" at bounding box center [713, 243] width 46 height 7
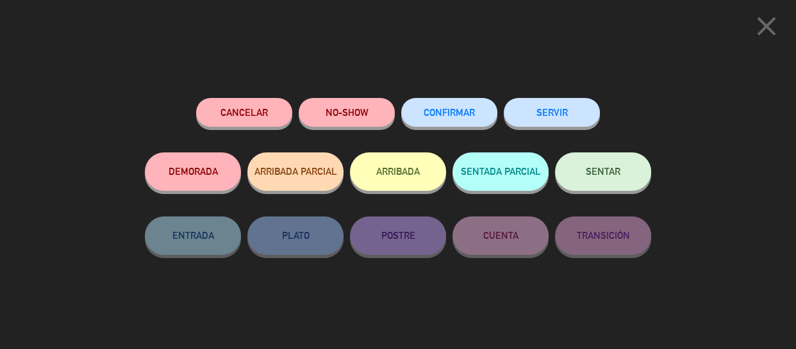
click at [621, 169] on button "SENTAR" at bounding box center [603, 172] width 96 height 38
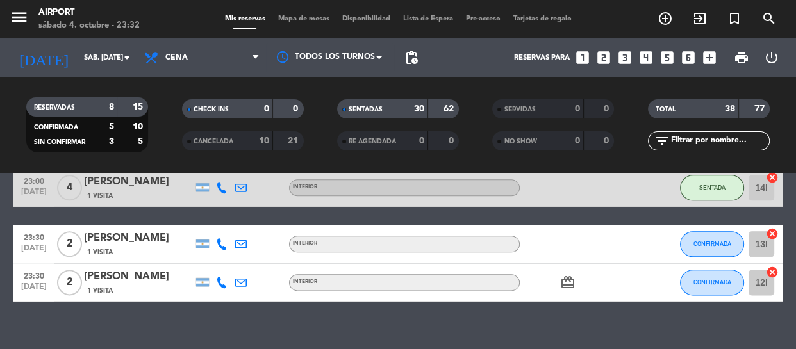
scroll to position [1532, 0]
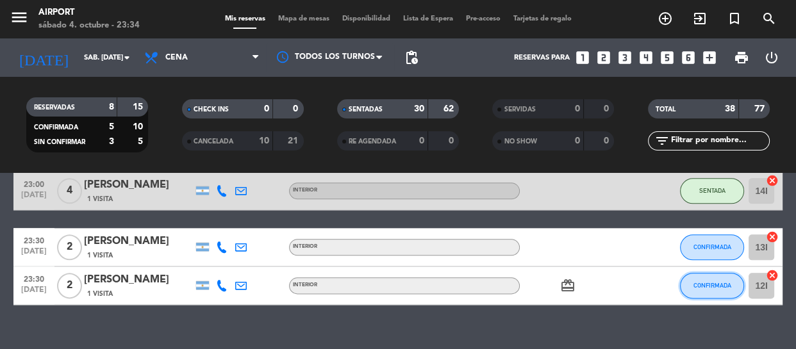
click at [712, 284] on span "CONFIRMADA" at bounding box center [713, 285] width 38 height 7
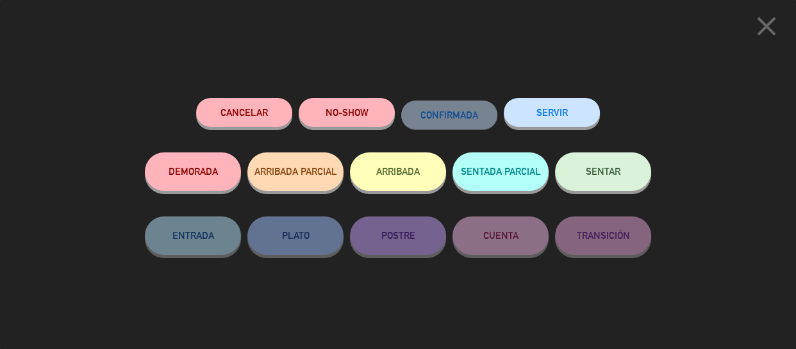
click at [606, 176] on span "SENTAR" at bounding box center [603, 171] width 35 height 11
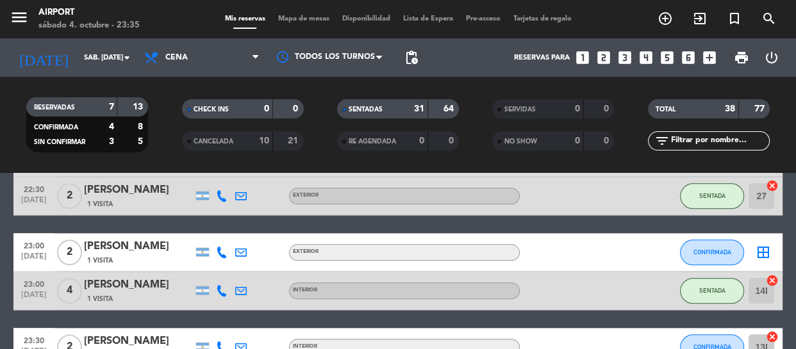
scroll to position [1423, 0]
